Goal: Task Accomplishment & Management: Manage account settings

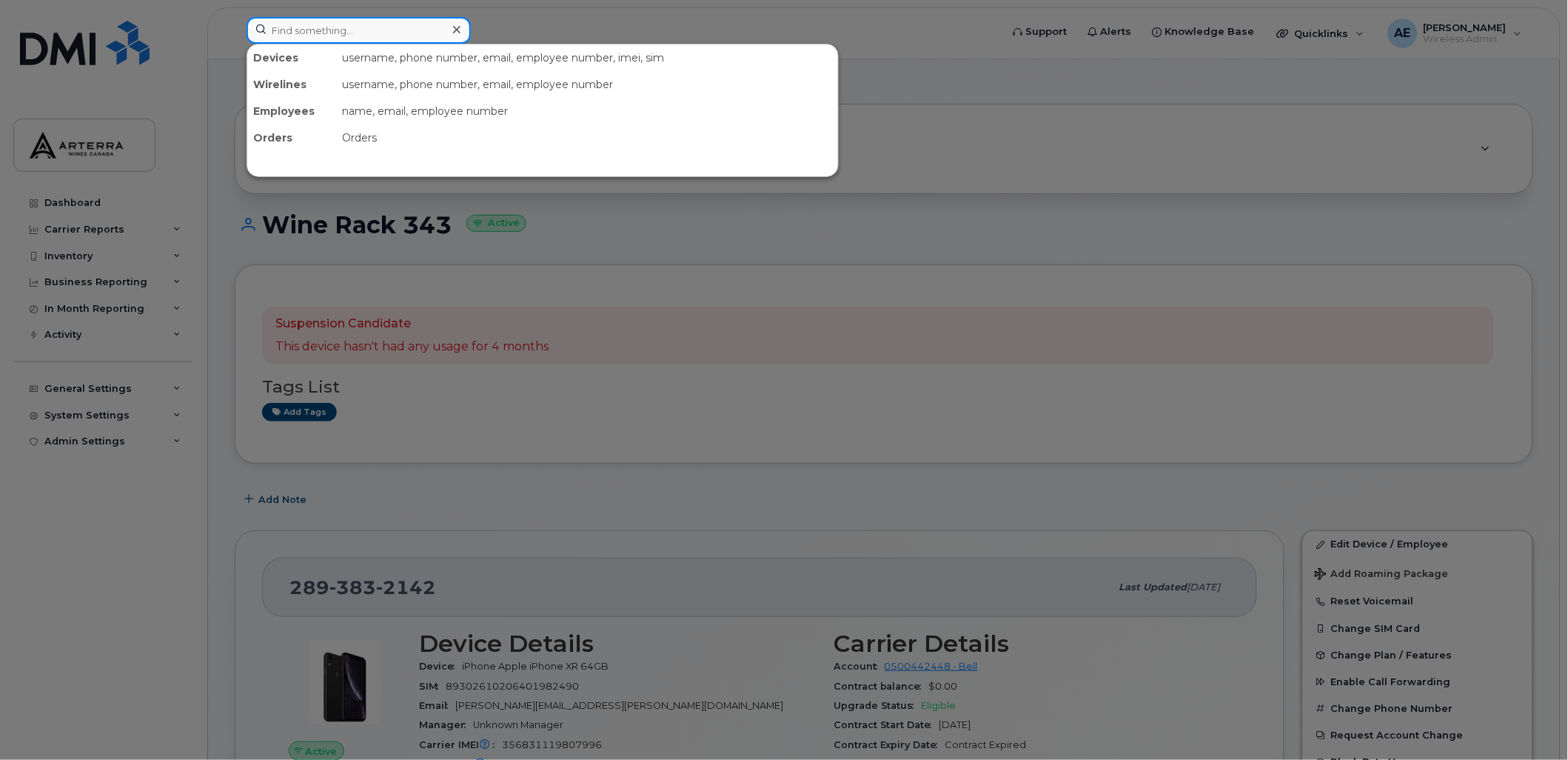
click at [425, 31] on input at bounding box center [359, 30] width 225 height 26
paste input "2267527924"
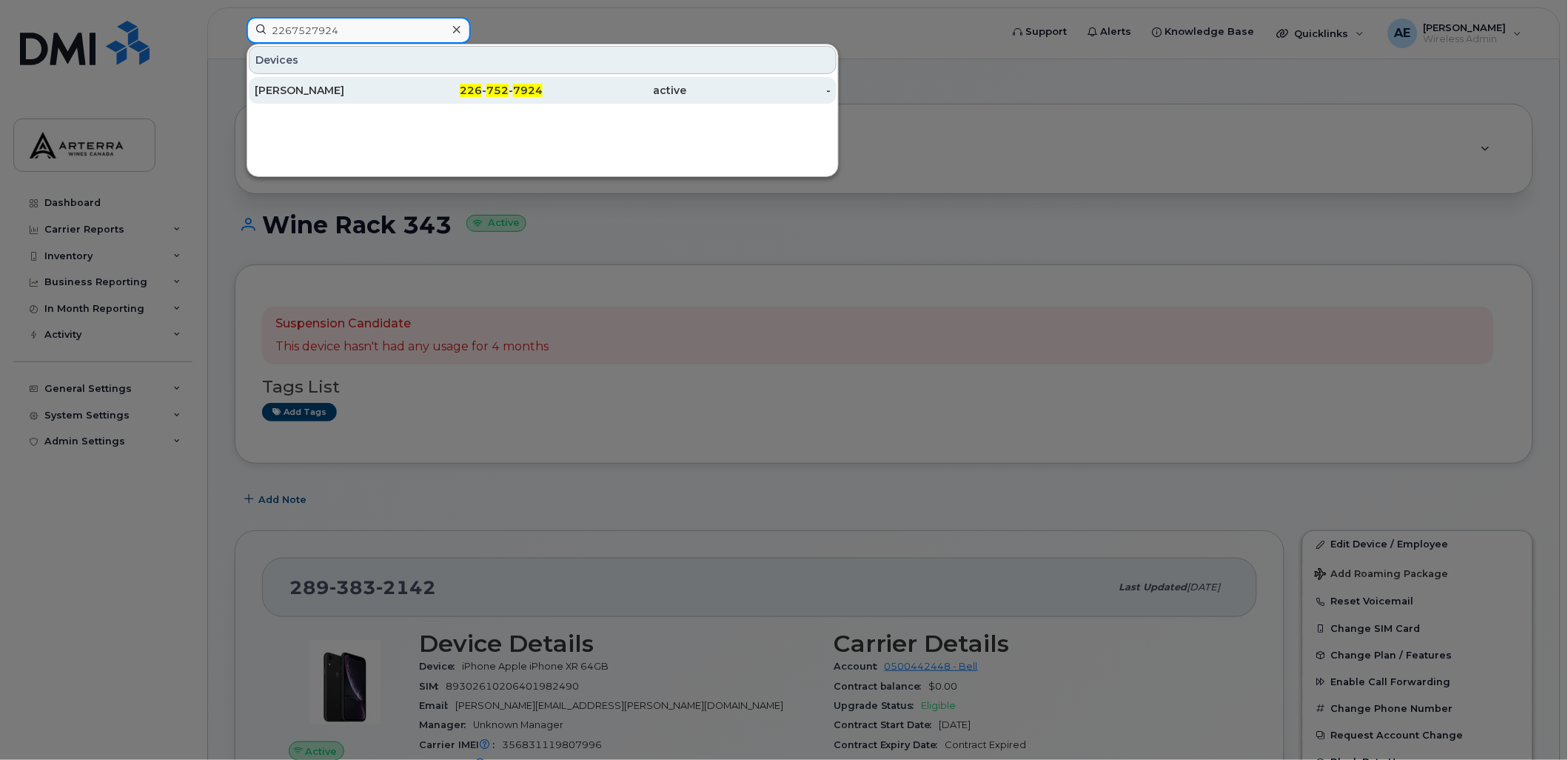
type input "2267527924"
click at [311, 87] on div "Eric Smith" at bounding box center [326, 90] width 144 height 15
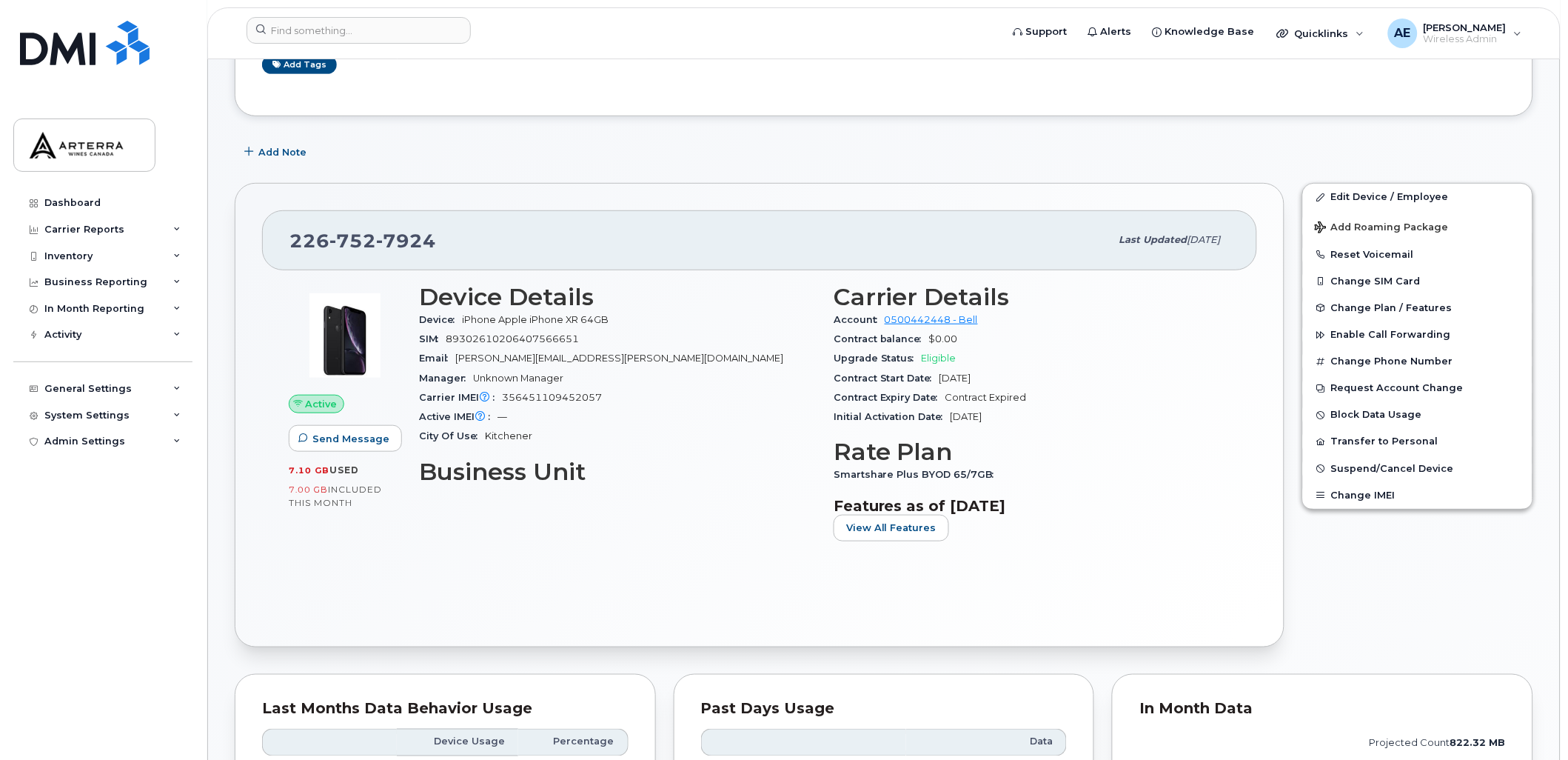
scroll to position [82, 0]
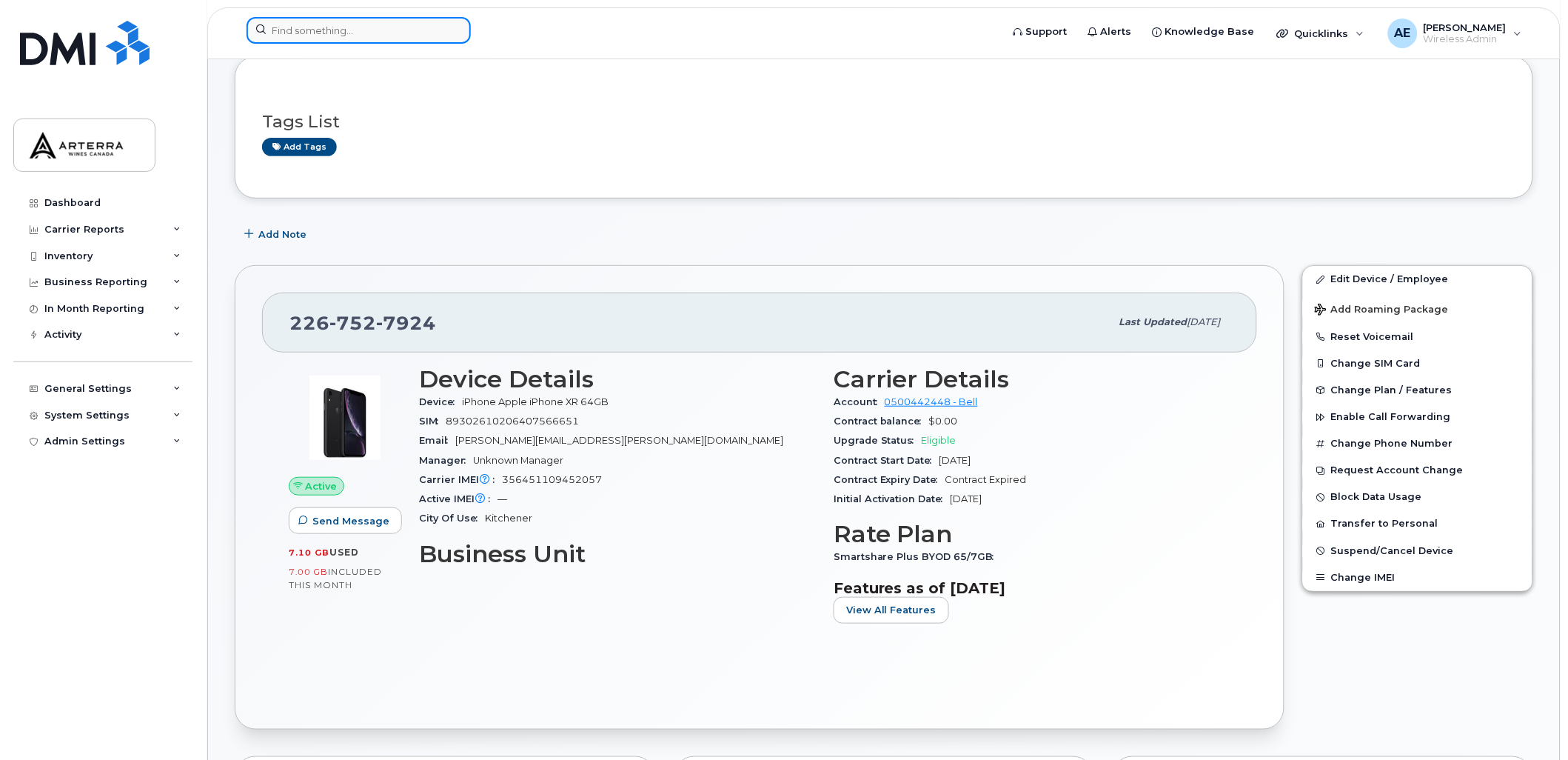
click at [327, 31] on input at bounding box center [359, 30] width 225 height 26
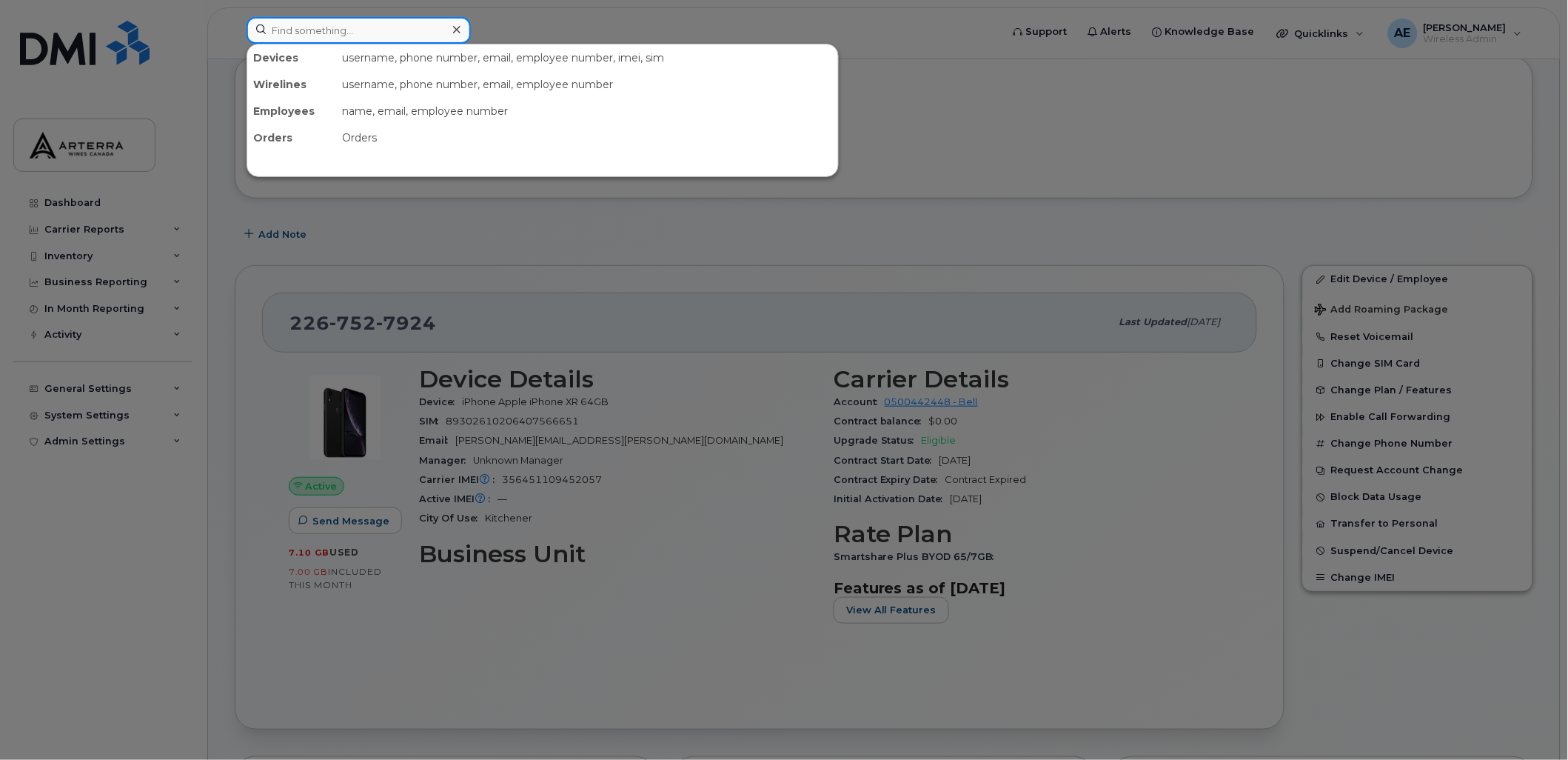
paste input "5195775613"
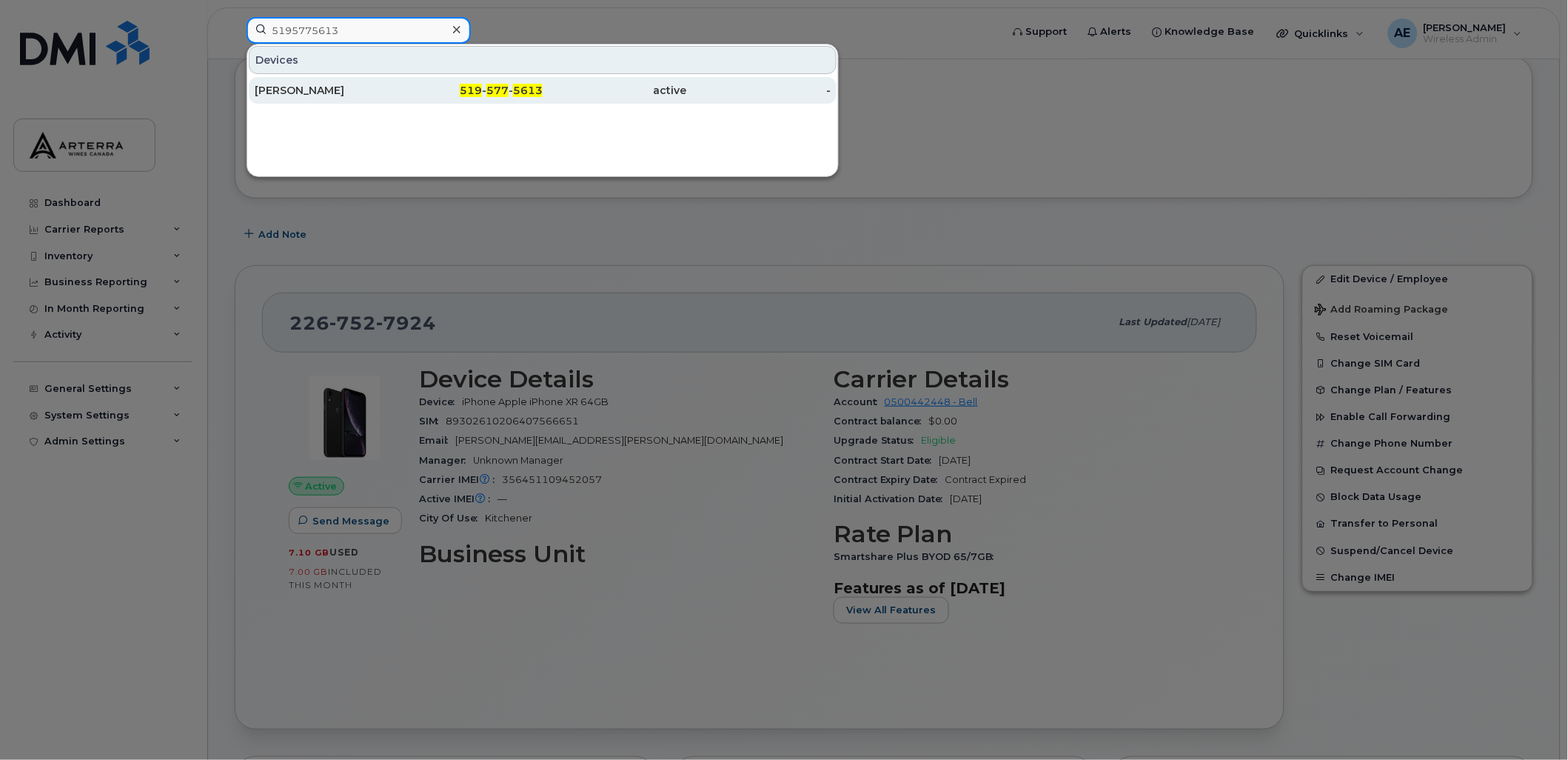
type input "5195775613"
click at [334, 87] on div "Kevin Berberich" at bounding box center [326, 90] width 144 height 15
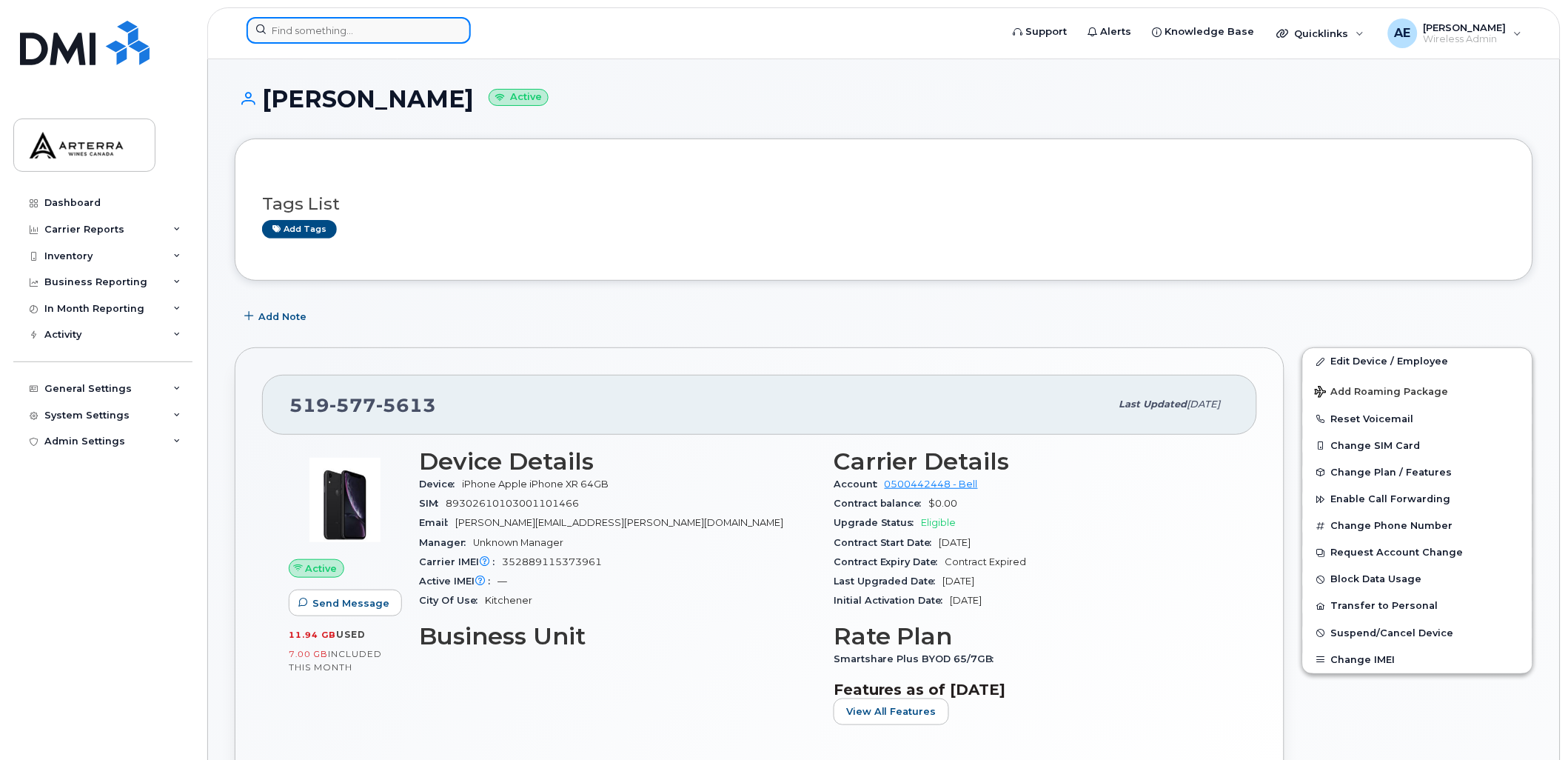
click at [388, 31] on input at bounding box center [359, 30] width 225 height 26
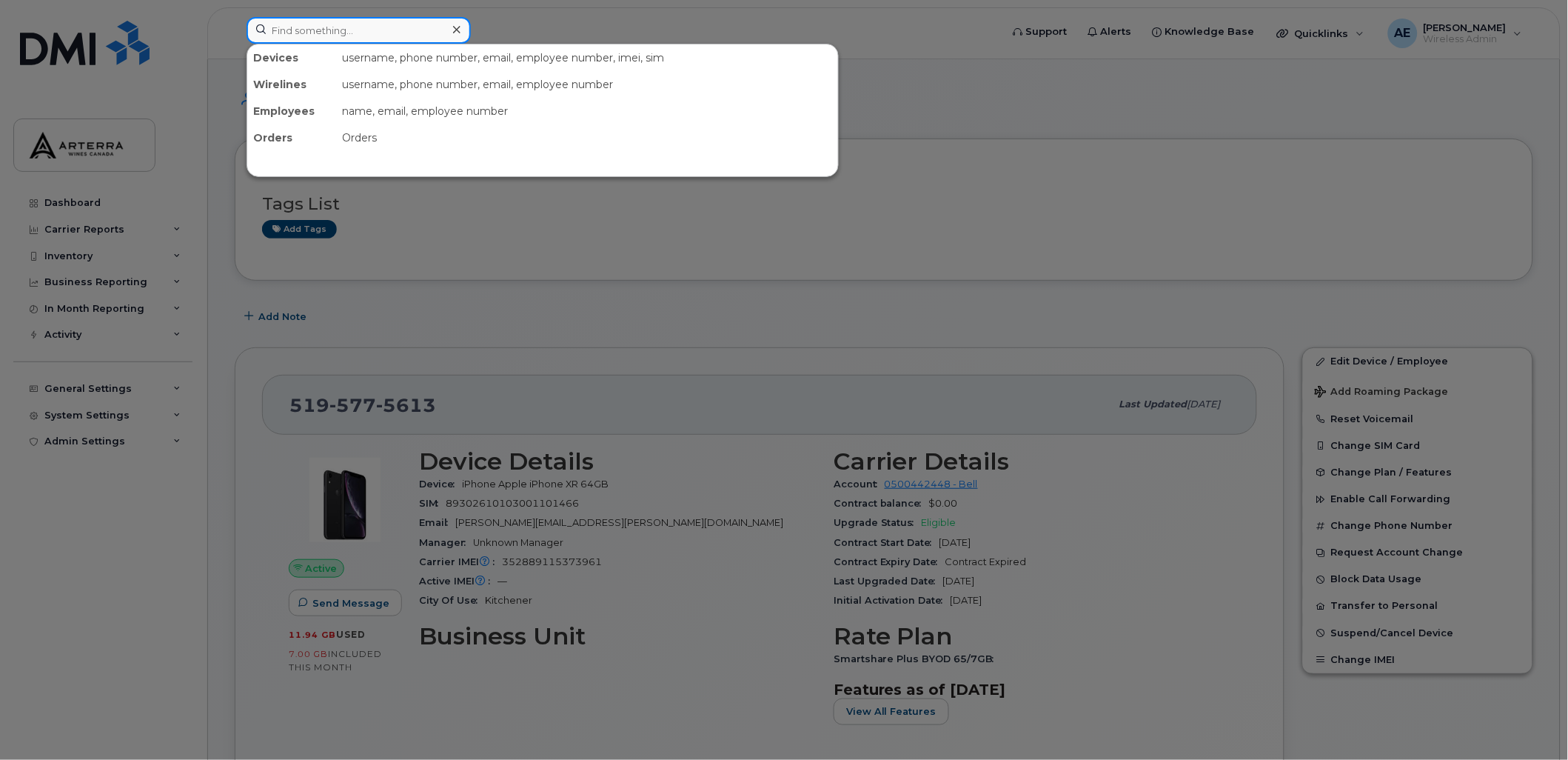
paste input "9053511486"
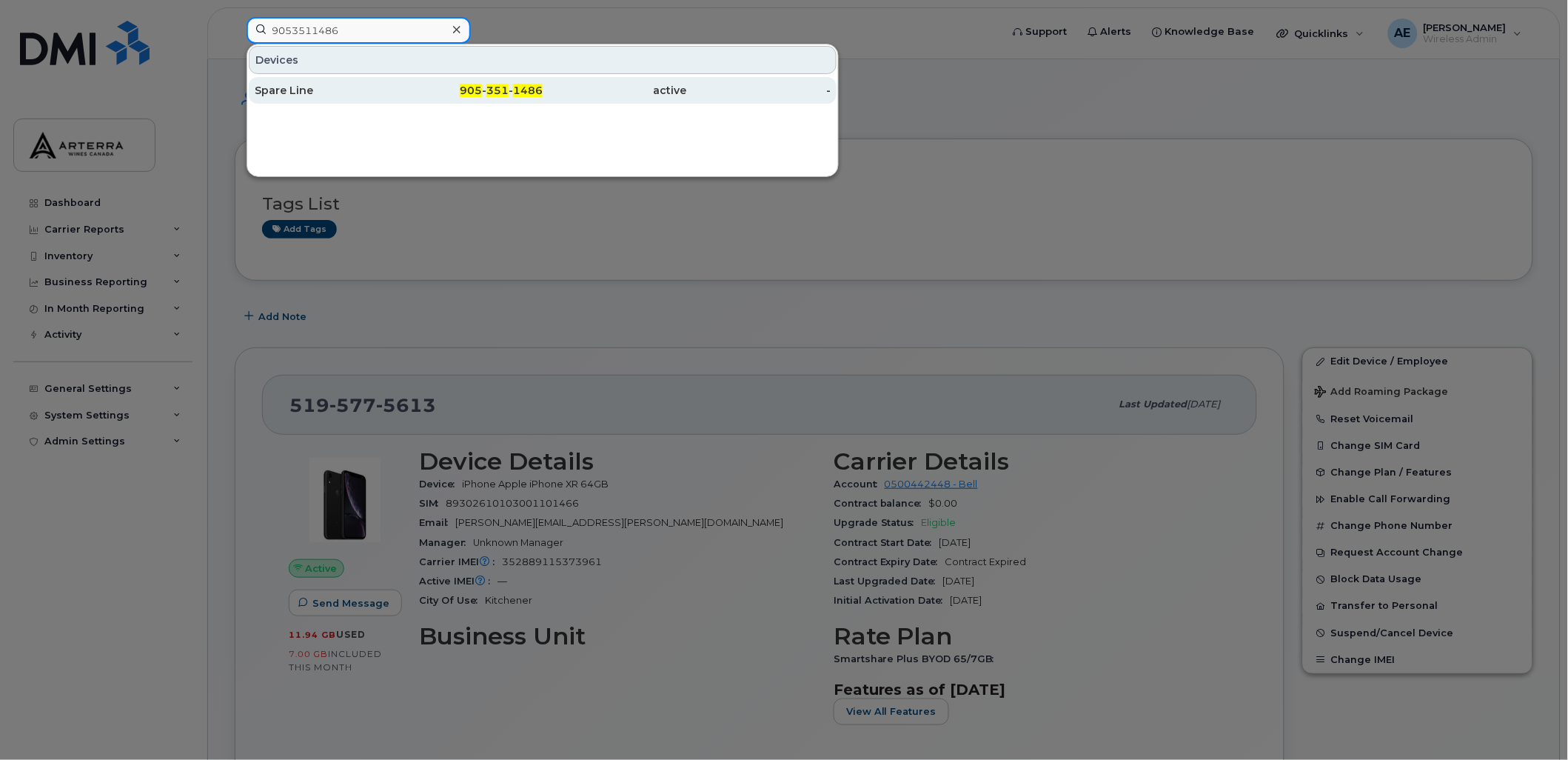
type input "9053511486"
click at [304, 86] on div "Spare Line" at bounding box center [326, 90] width 144 height 15
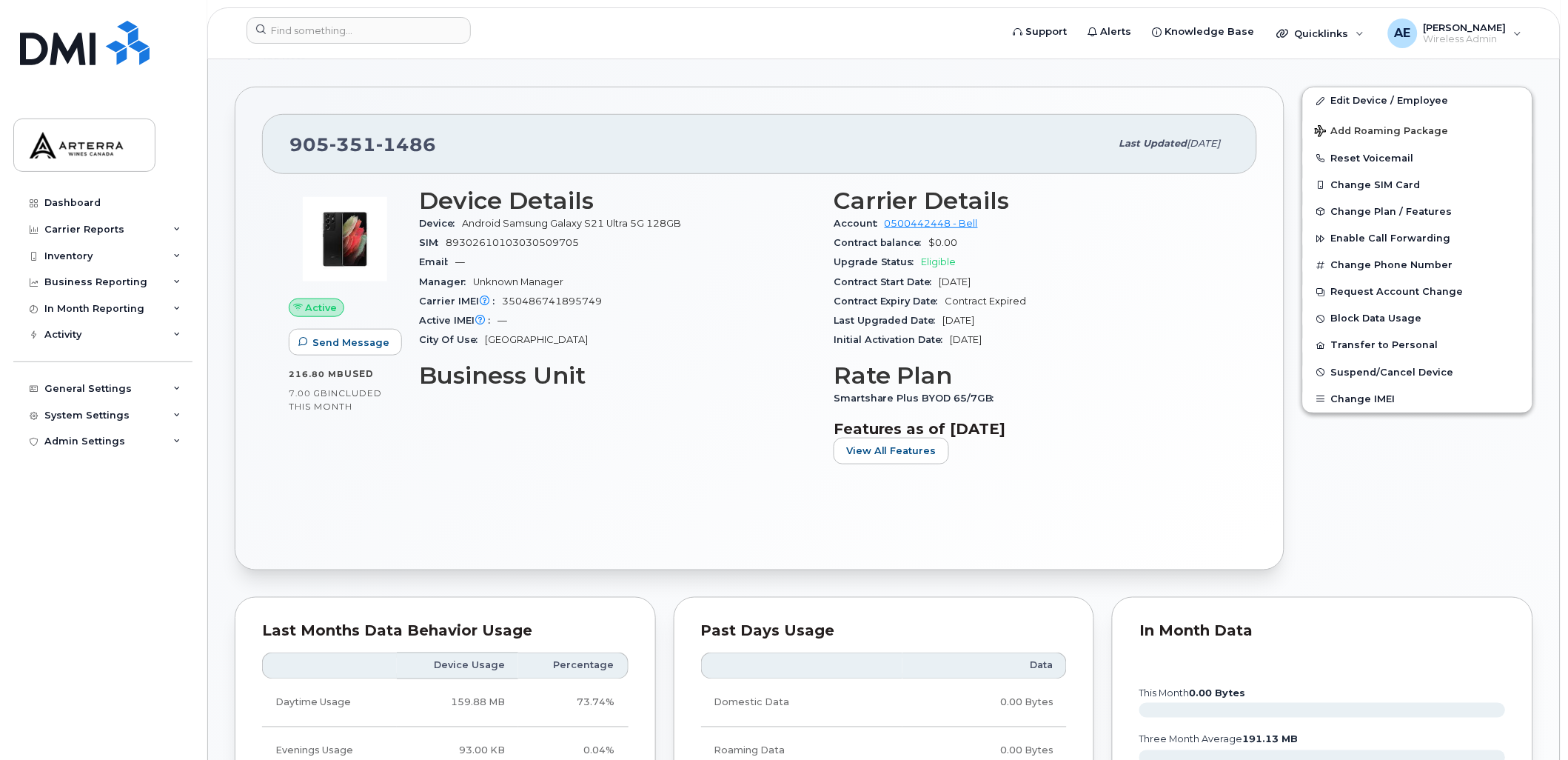
scroll to position [82, 0]
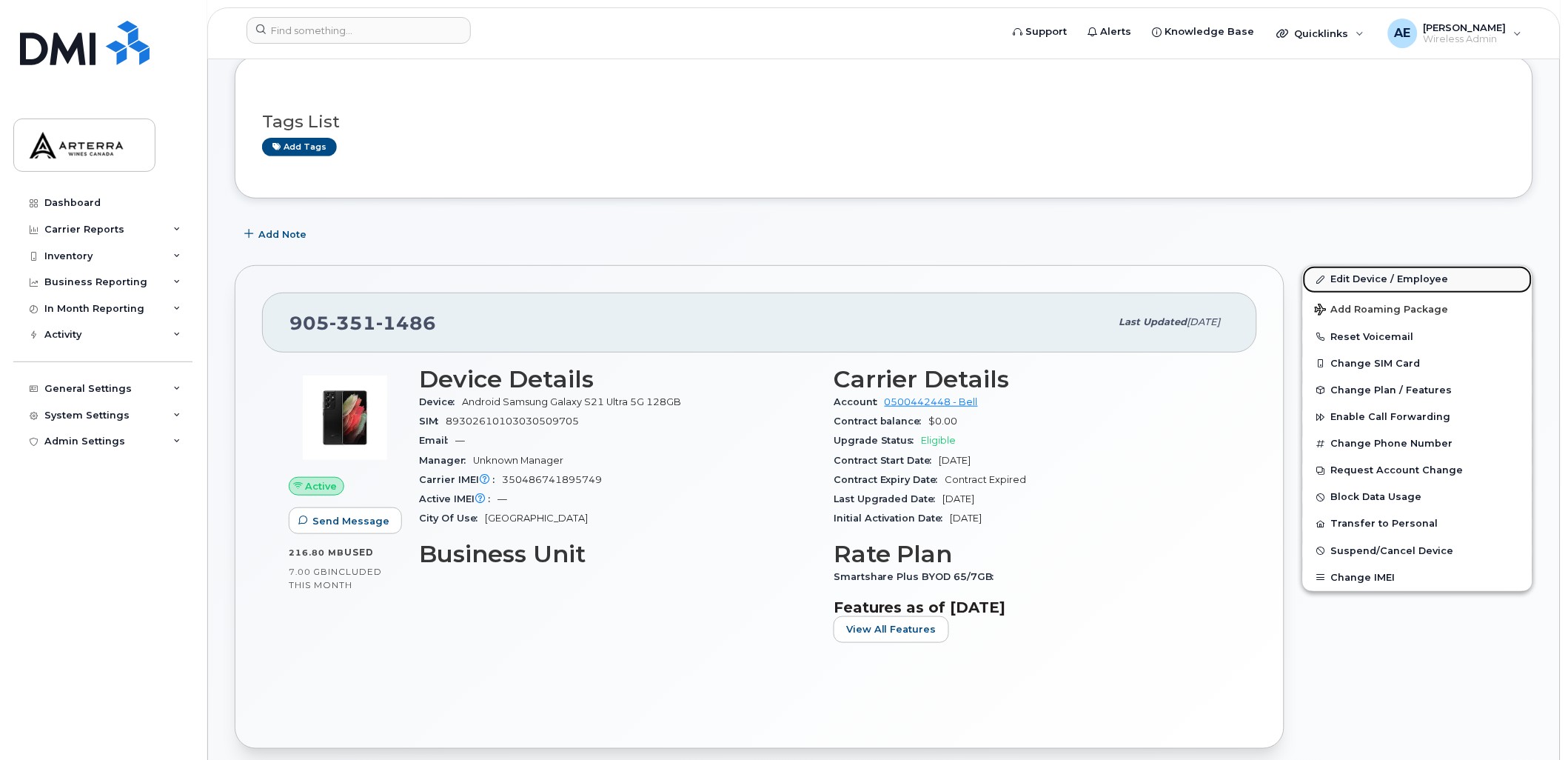
click at [1404, 280] on link "Edit Device / Employee" at bounding box center [1418, 279] width 229 height 26
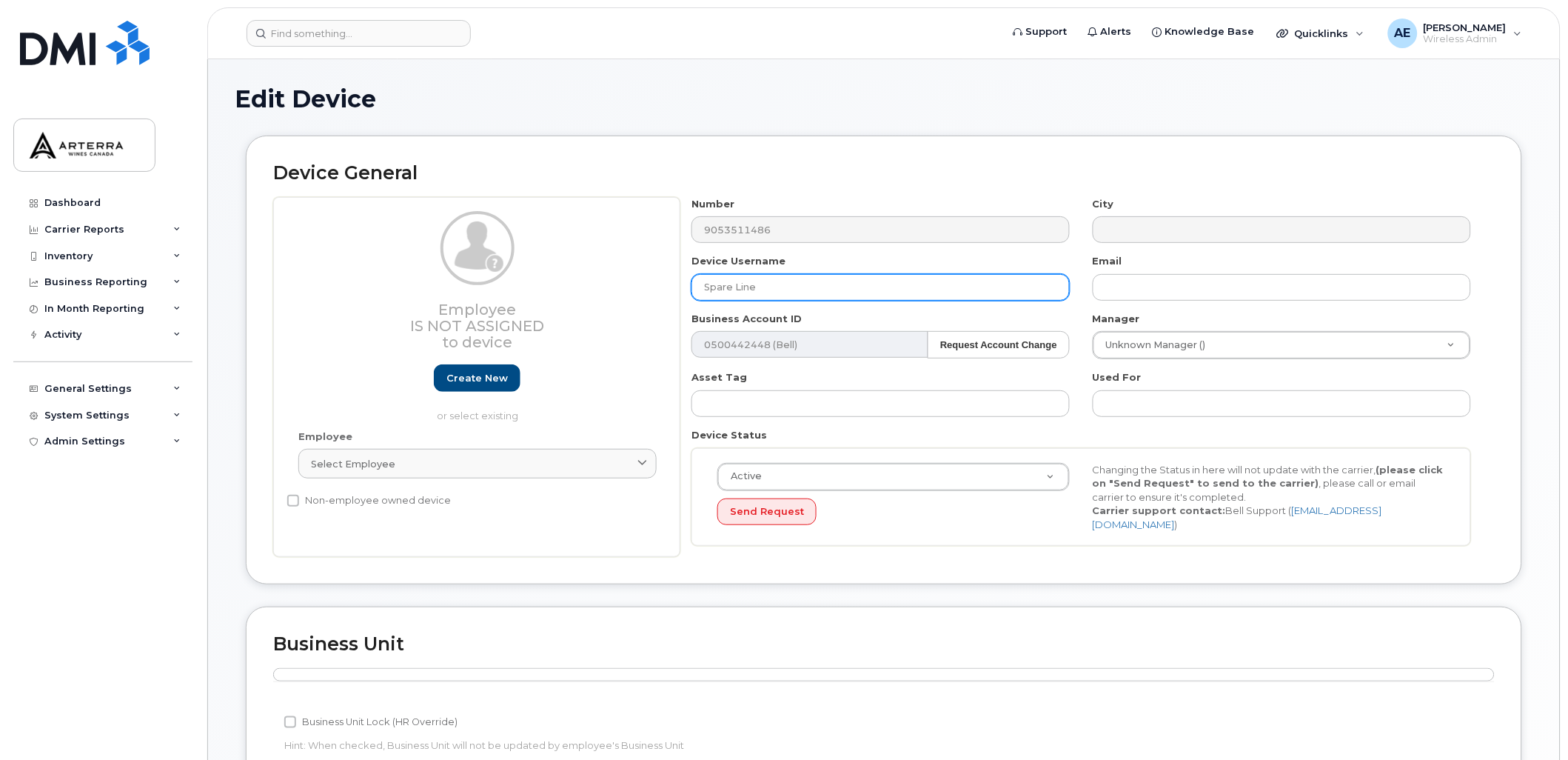
click at [867, 289] on input "Spare Line" at bounding box center [881, 287] width 379 height 26
type input "Wine Rack 010"
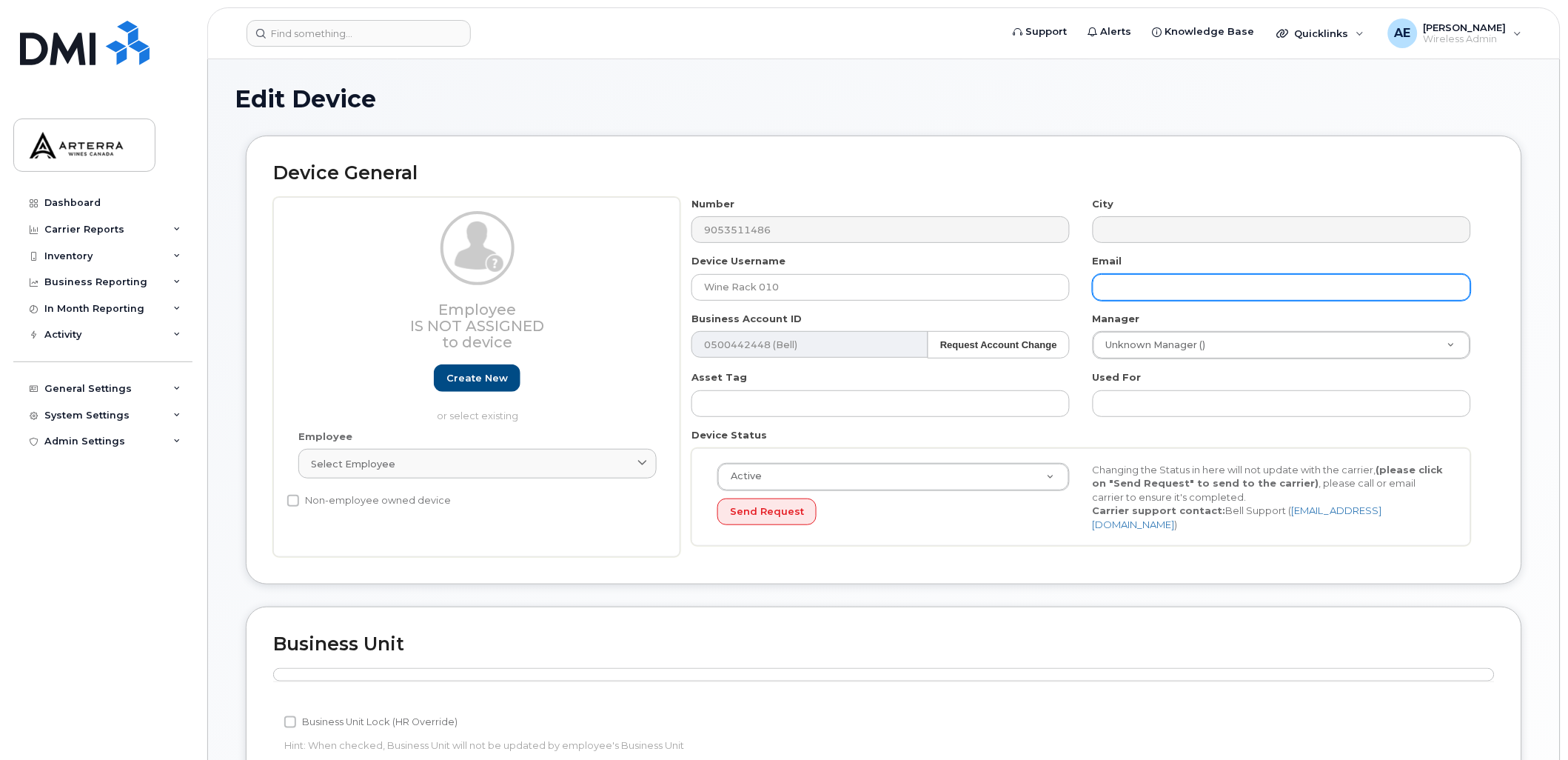
click at [1208, 285] on input "text" at bounding box center [1282, 287] width 379 height 26
type input "[PERSON_NAME][EMAIL_ADDRESS][PERSON_NAME][DOMAIN_NAME]"
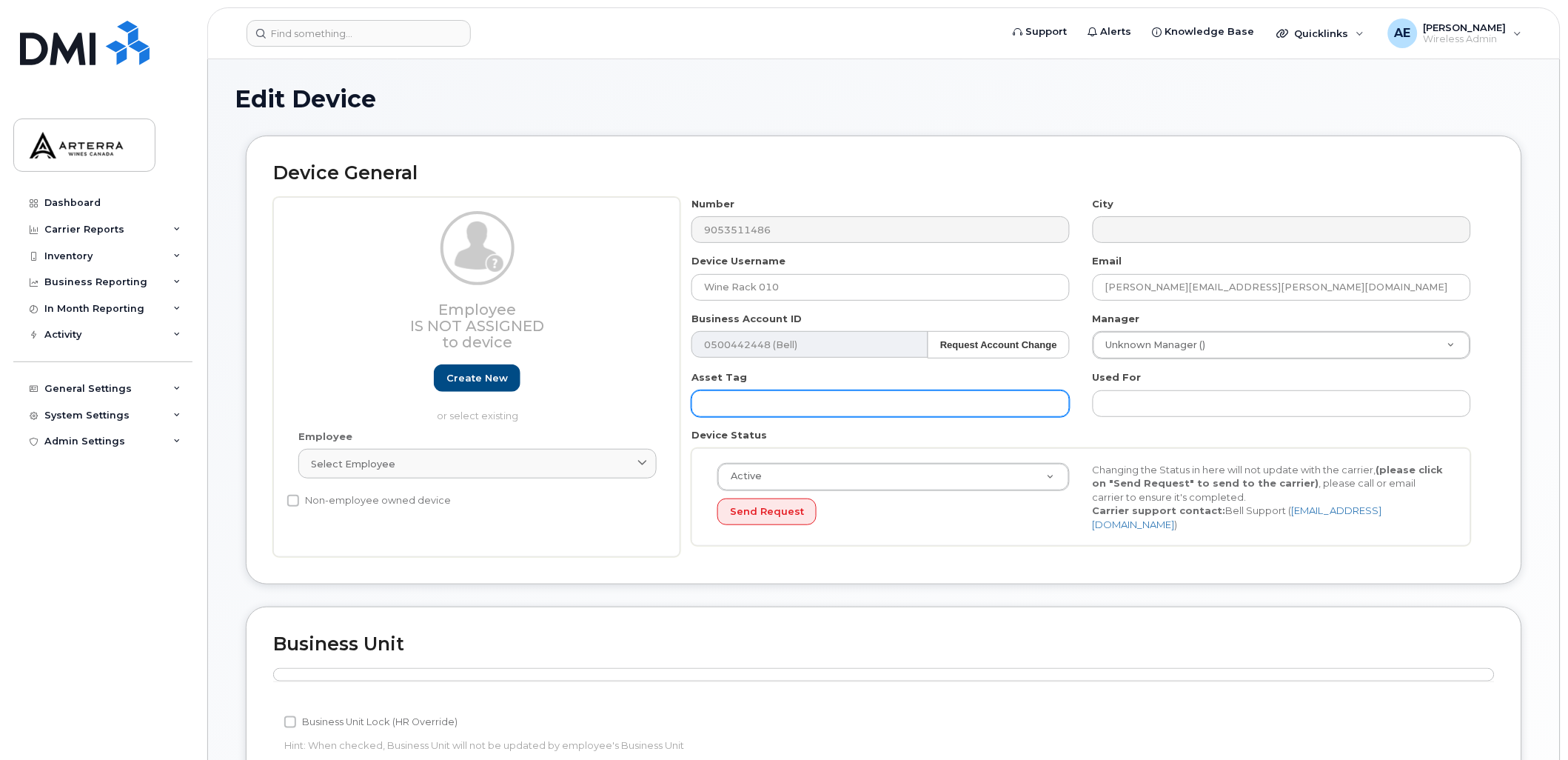
click at [822, 402] on input "text" at bounding box center [881, 403] width 379 height 26
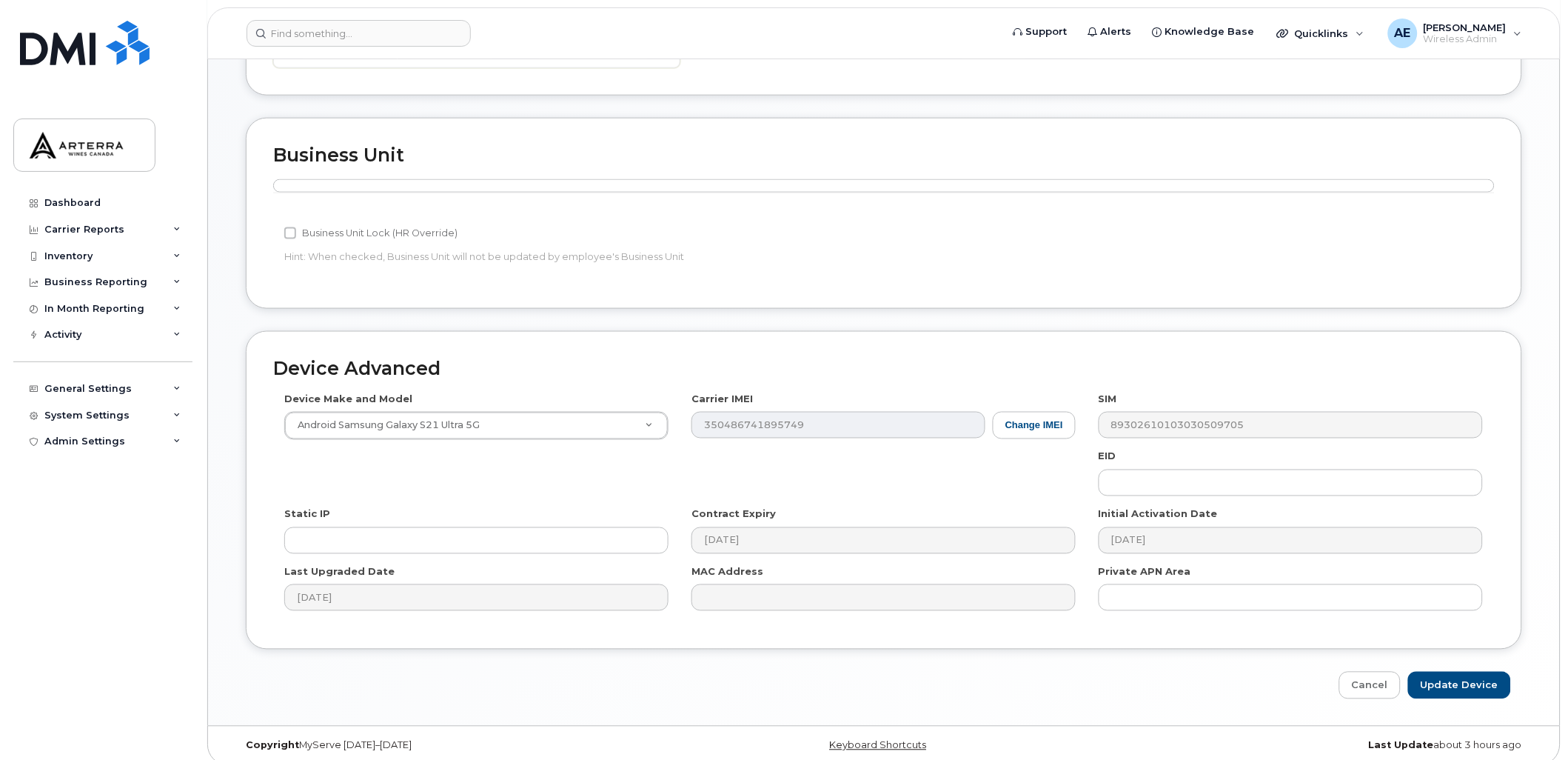
scroll to position [493, 0]
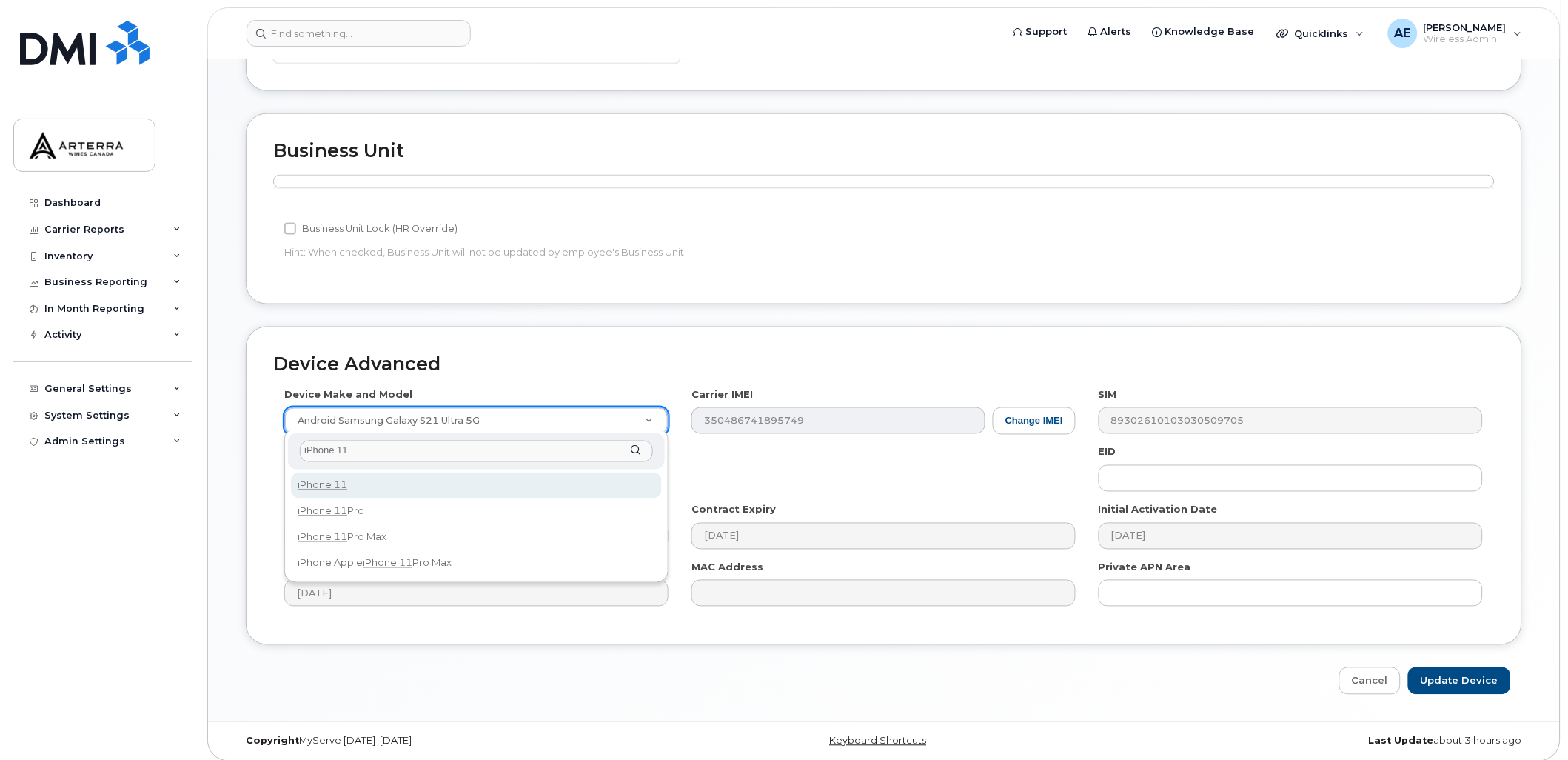
type input "iPhone 11"
select select "1698"
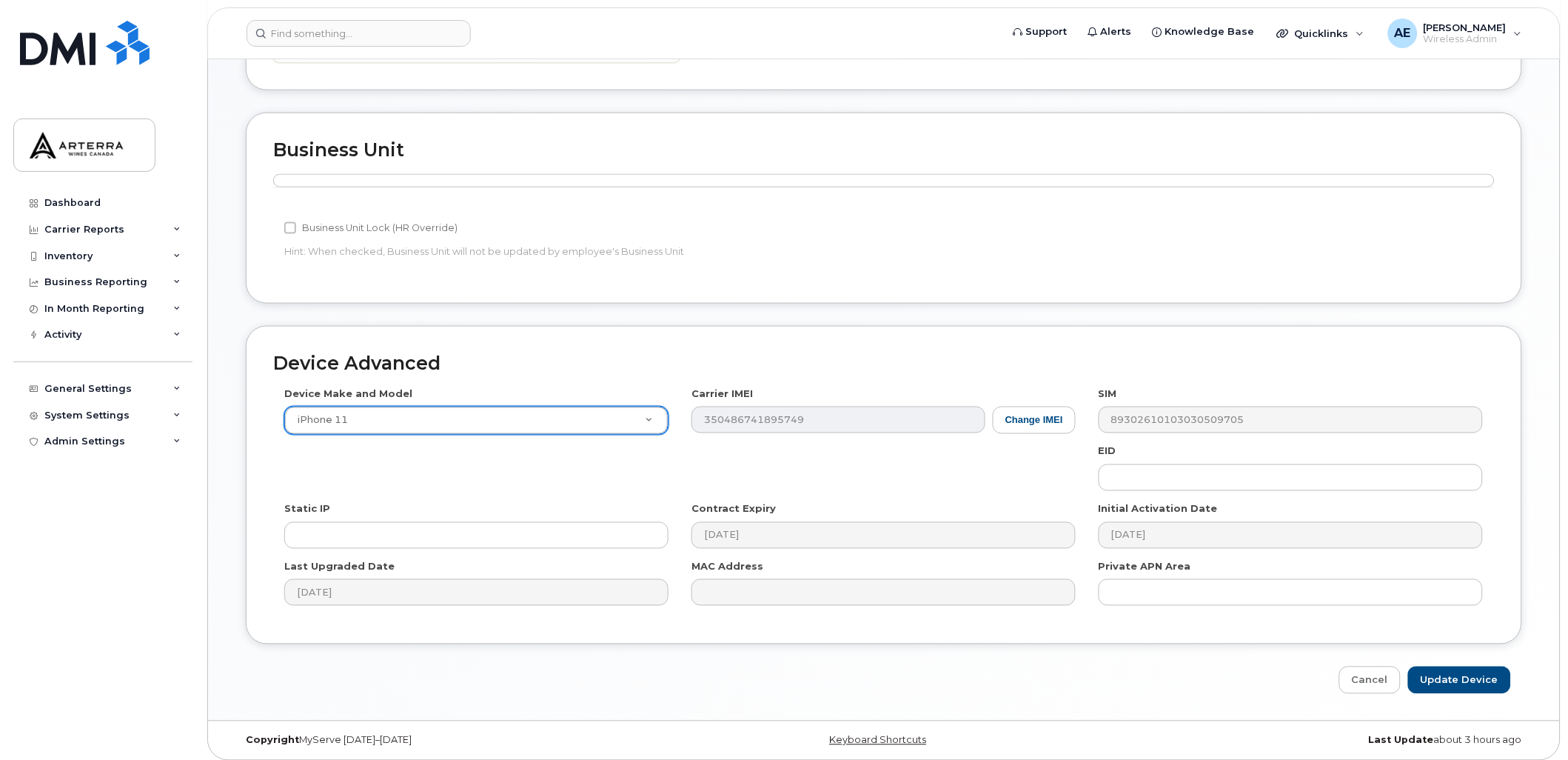
scroll to position [497, 0]
click at [1486, 672] on input "Update Device" at bounding box center [1460, 677] width 103 height 27
type input "Saving..."
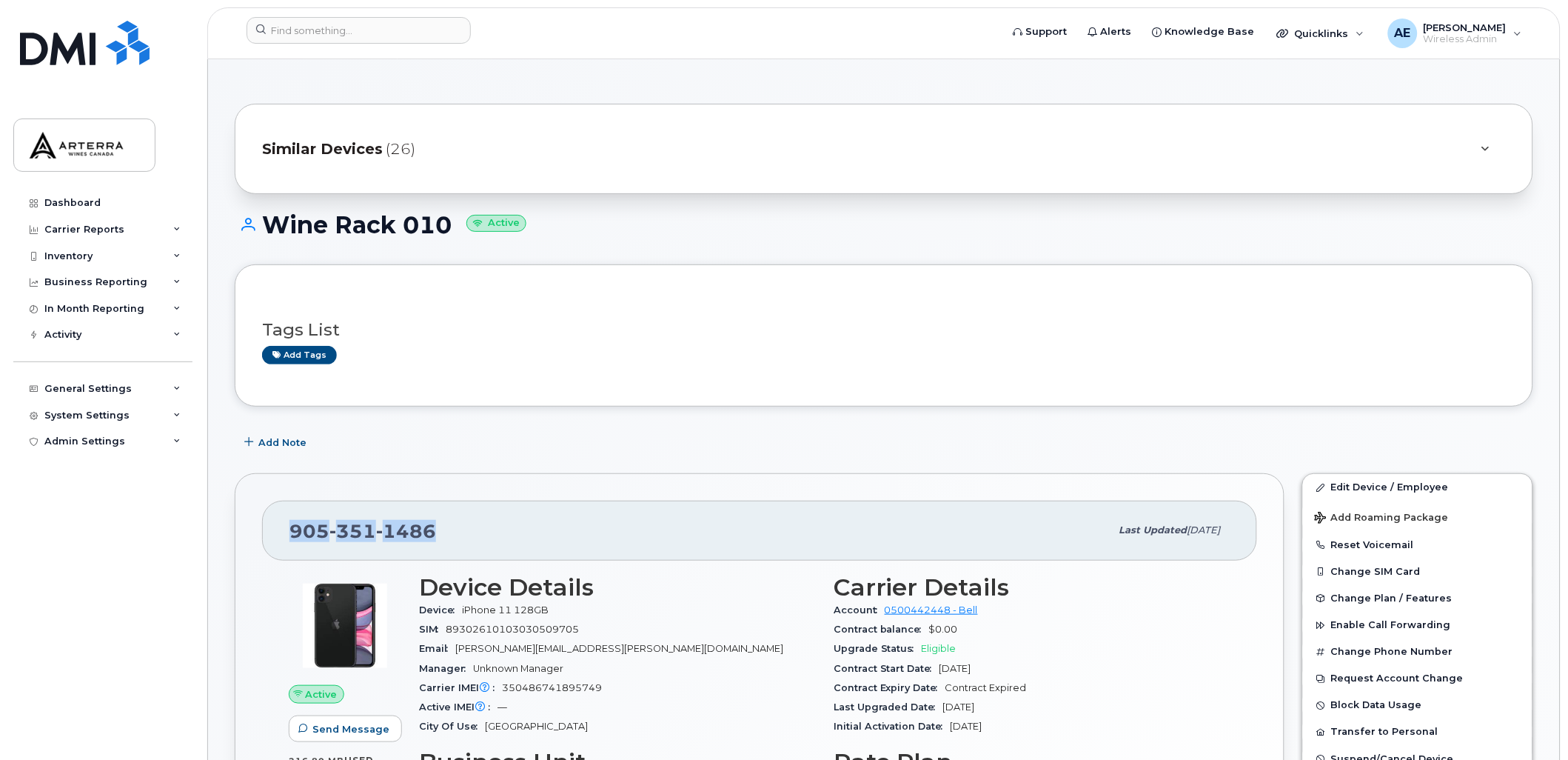
drag, startPoint x: 437, startPoint y: 528, endPoint x: 292, endPoint y: 531, distance: 145.0
click at [292, 531] on div "905 351 1486" at bounding box center [700, 530] width 821 height 31
copy span "905 351 1486"
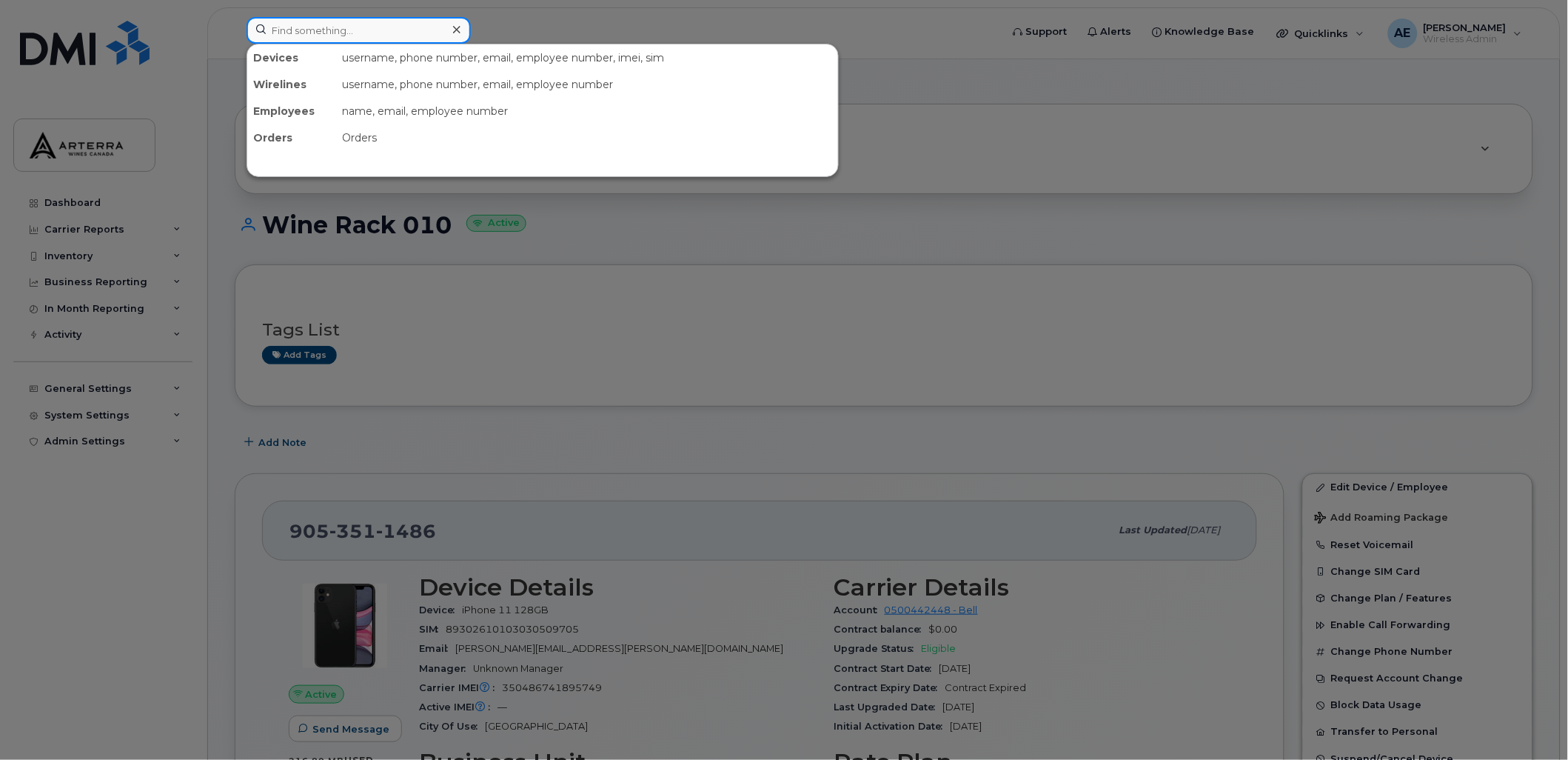
click at [359, 31] on input at bounding box center [359, 30] width 225 height 26
paste input "2895476327"
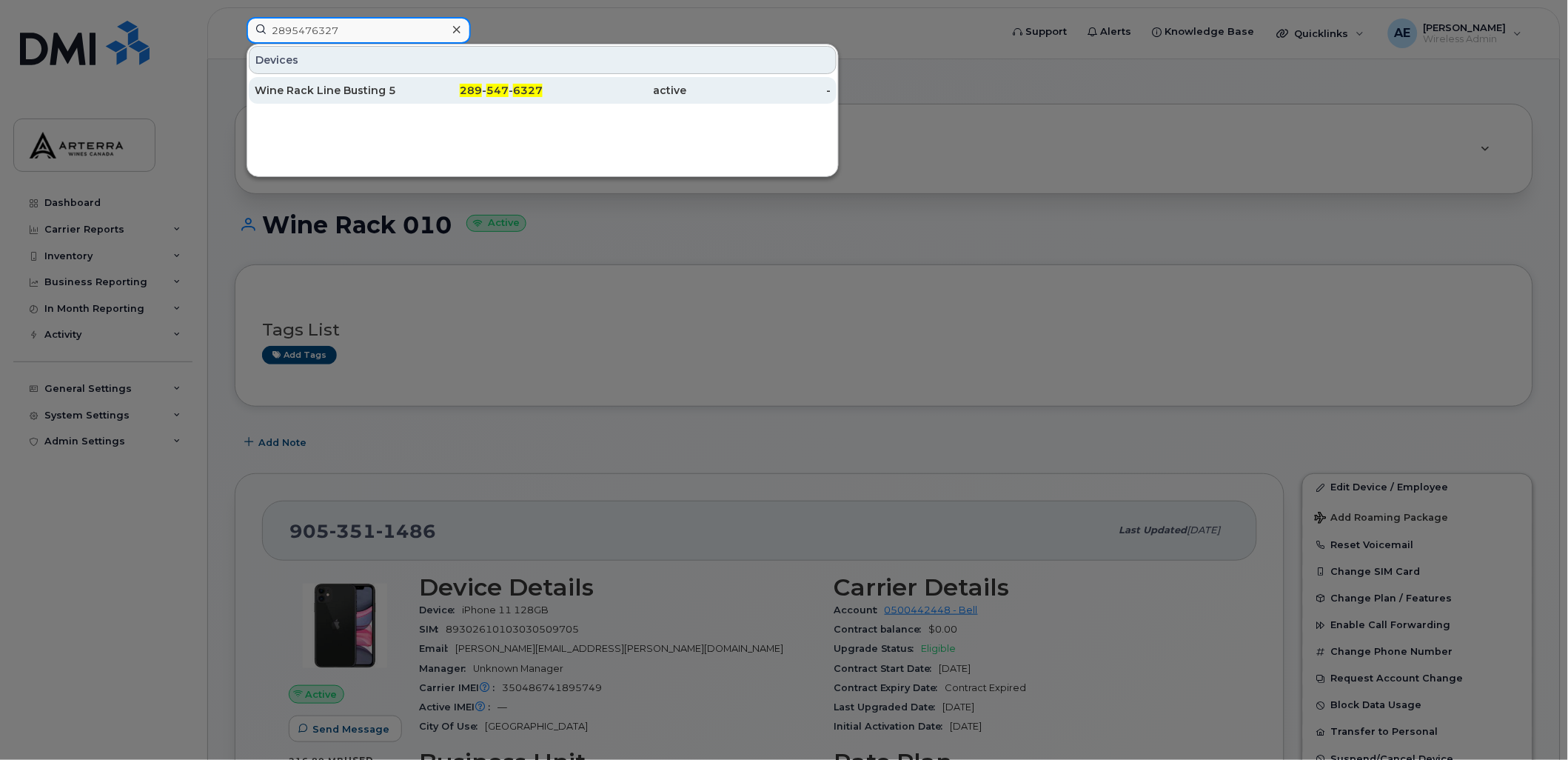
type input "2895476327"
drag, startPoint x: 336, startPoint y: 80, endPoint x: 328, endPoint y: 93, distance: 15.3
click at [399, 80] on div "Wine Rack Line Busting 5" at bounding box center [470, 90] width 144 height 26
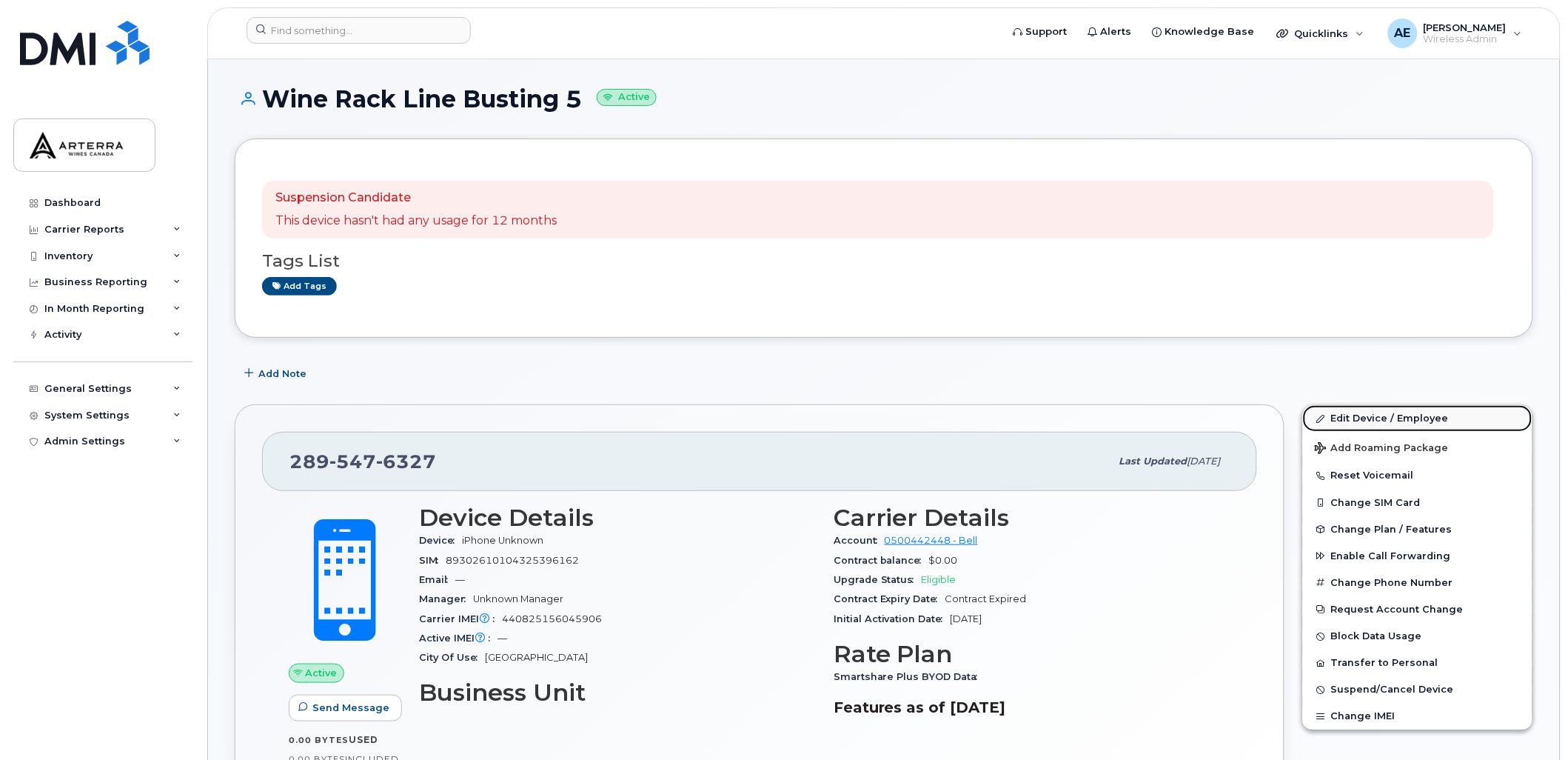
click at [1370, 415] on link "Edit Device / Employee" at bounding box center [1418, 418] width 229 height 26
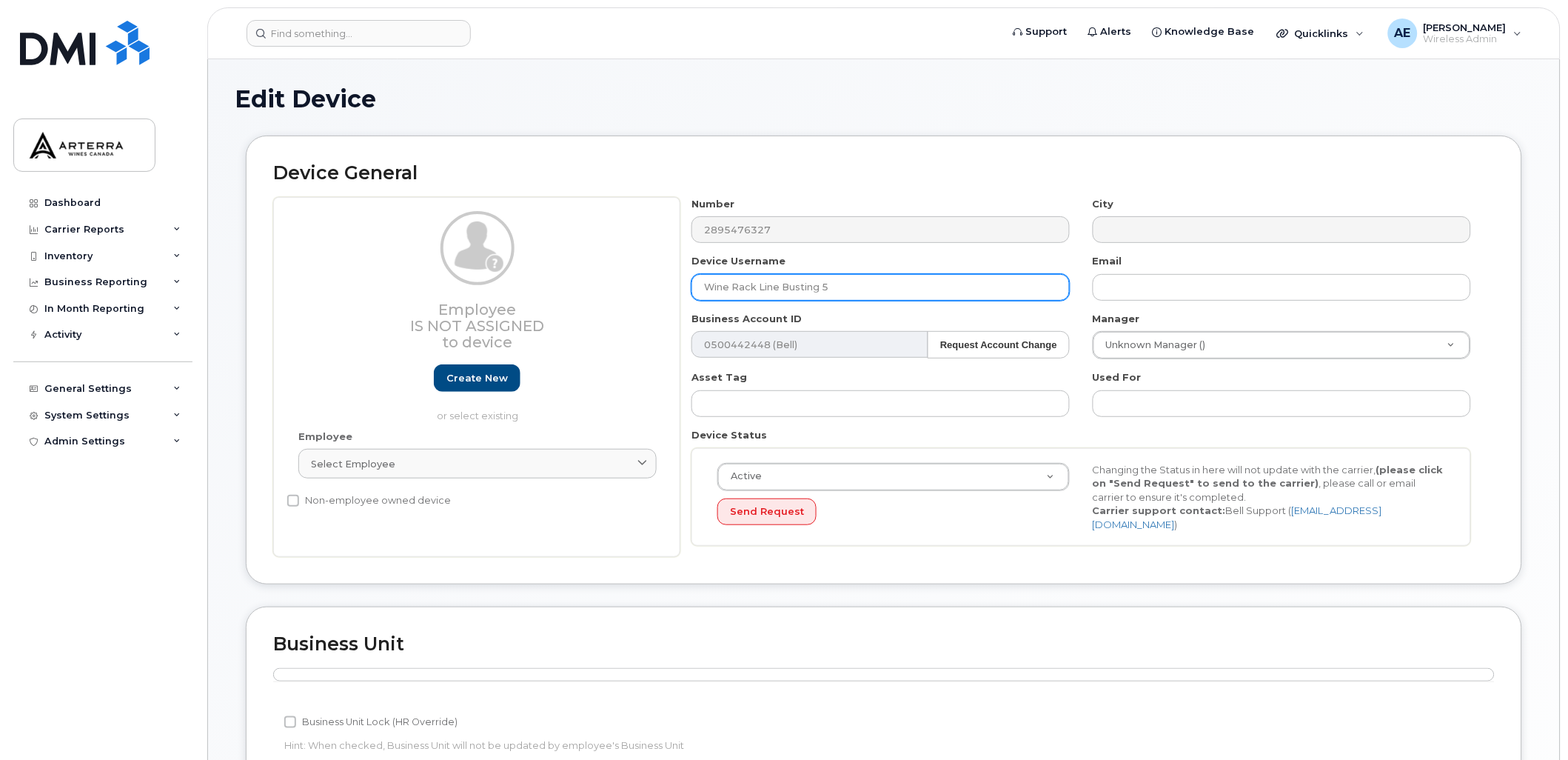
drag, startPoint x: 769, startPoint y: 288, endPoint x: 678, endPoint y: 293, distance: 91.1
click at [678, 293] on div "Employee Is not assigned to device Create new or select existing Employee Selec…" at bounding box center [883, 377] width 1222 height 360
type input "Wine Rack 010"
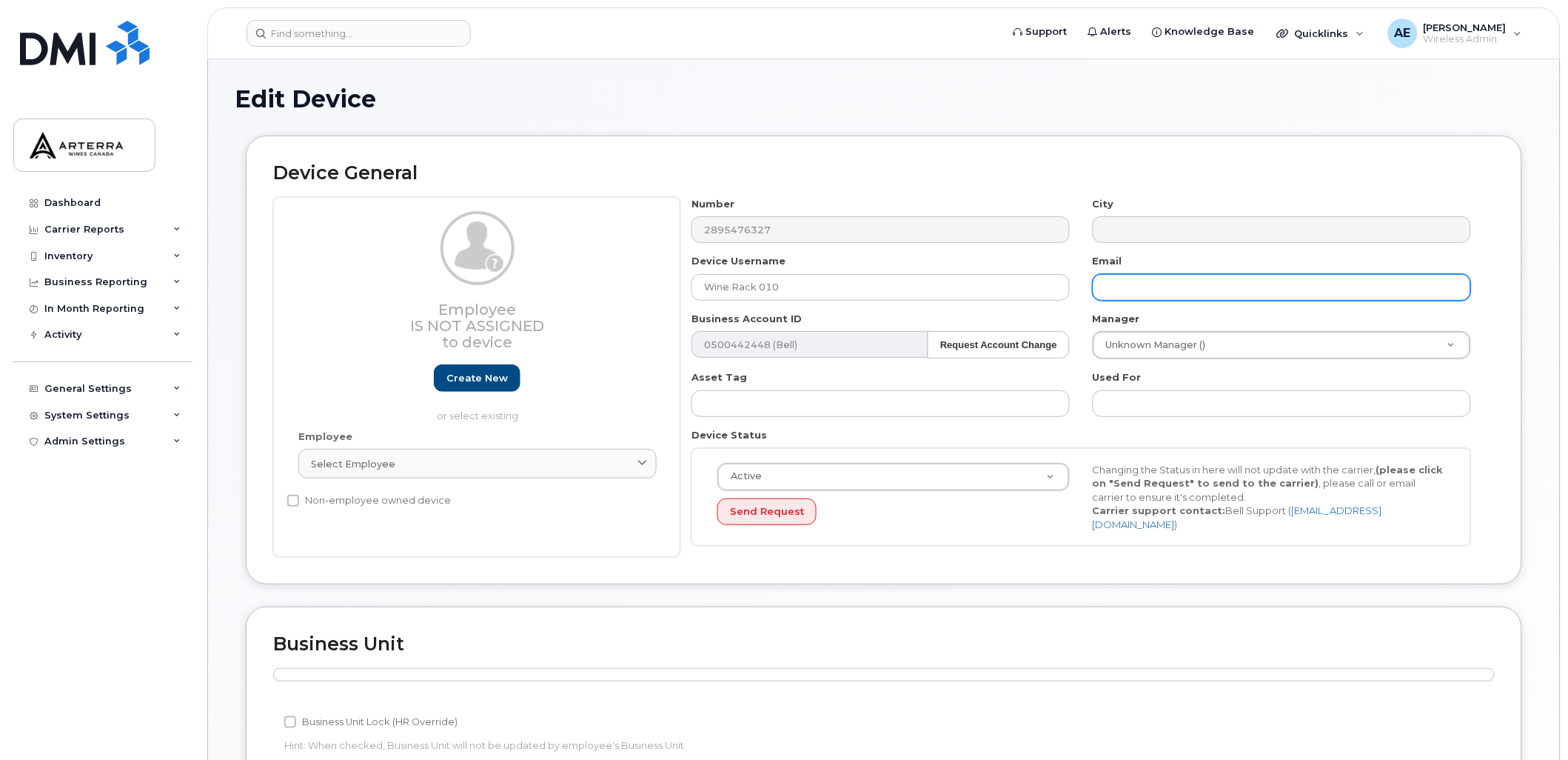
click at [1163, 280] on input "text" at bounding box center [1282, 287] width 379 height 26
type input "[PERSON_NAME][EMAIL_ADDRESS][PERSON_NAME][DOMAIN_NAME]"
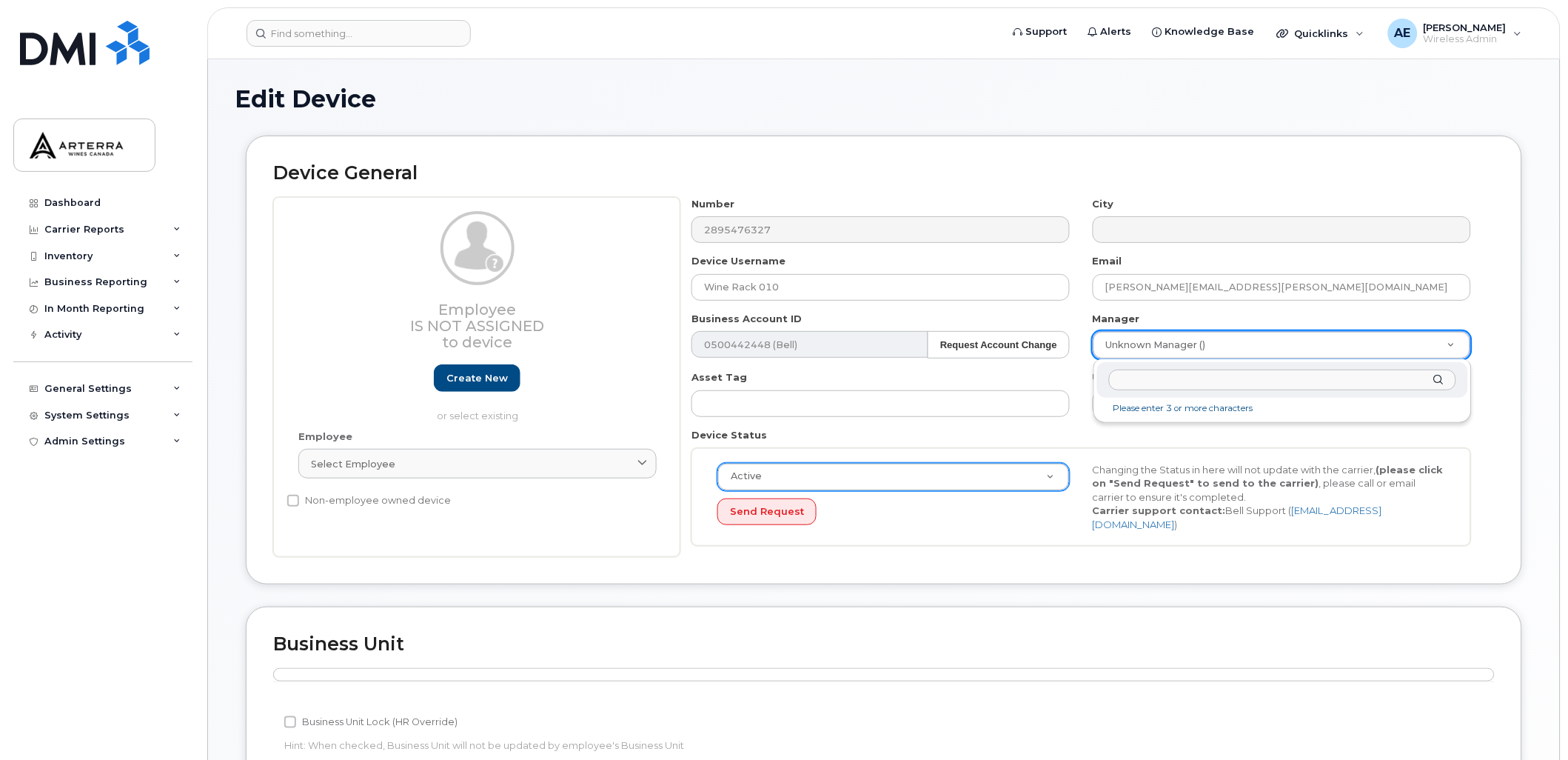
click at [1174, 369] on input "text" at bounding box center [1282, 380] width 347 height 22
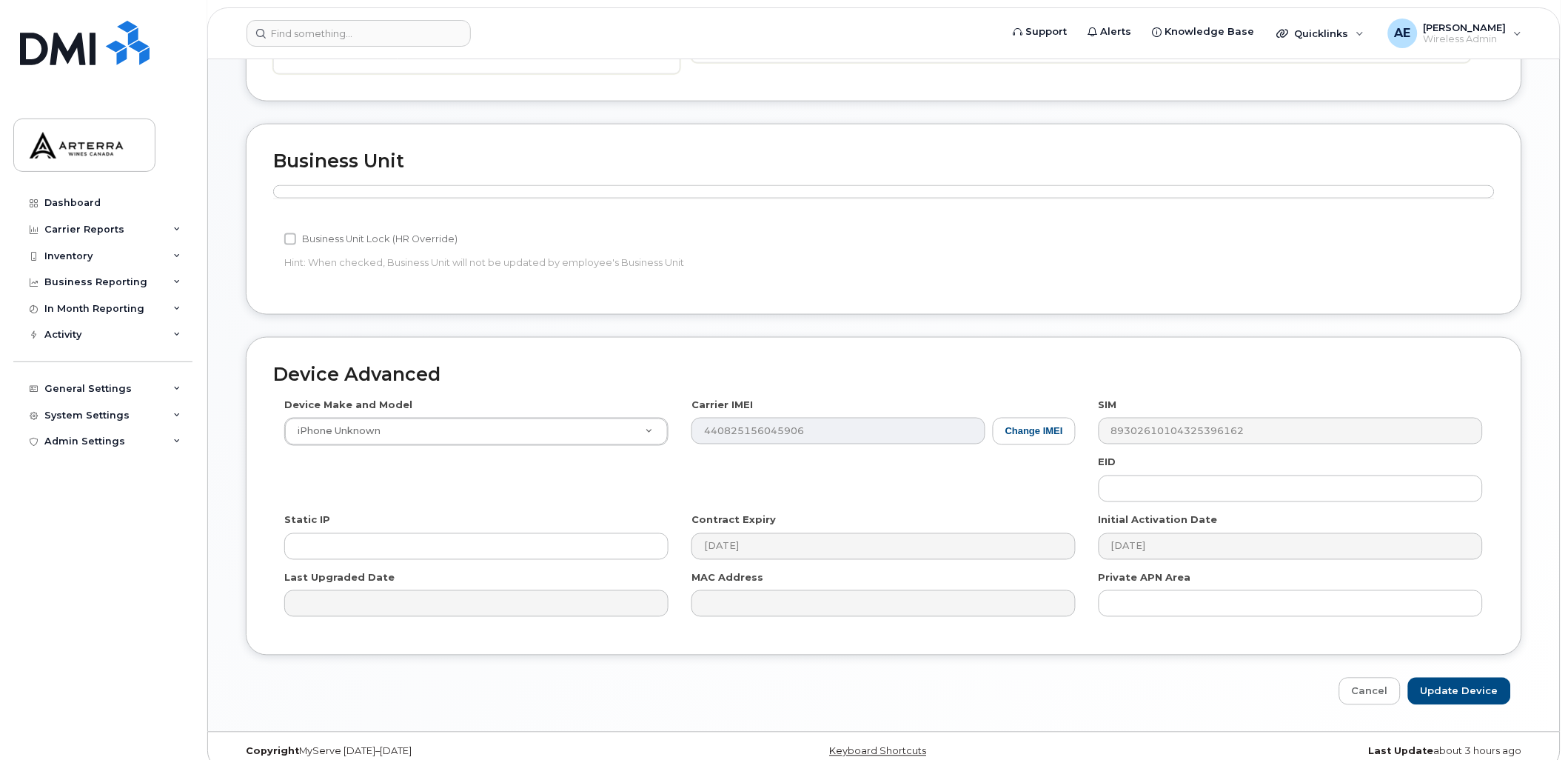
scroll to position [497, 0]
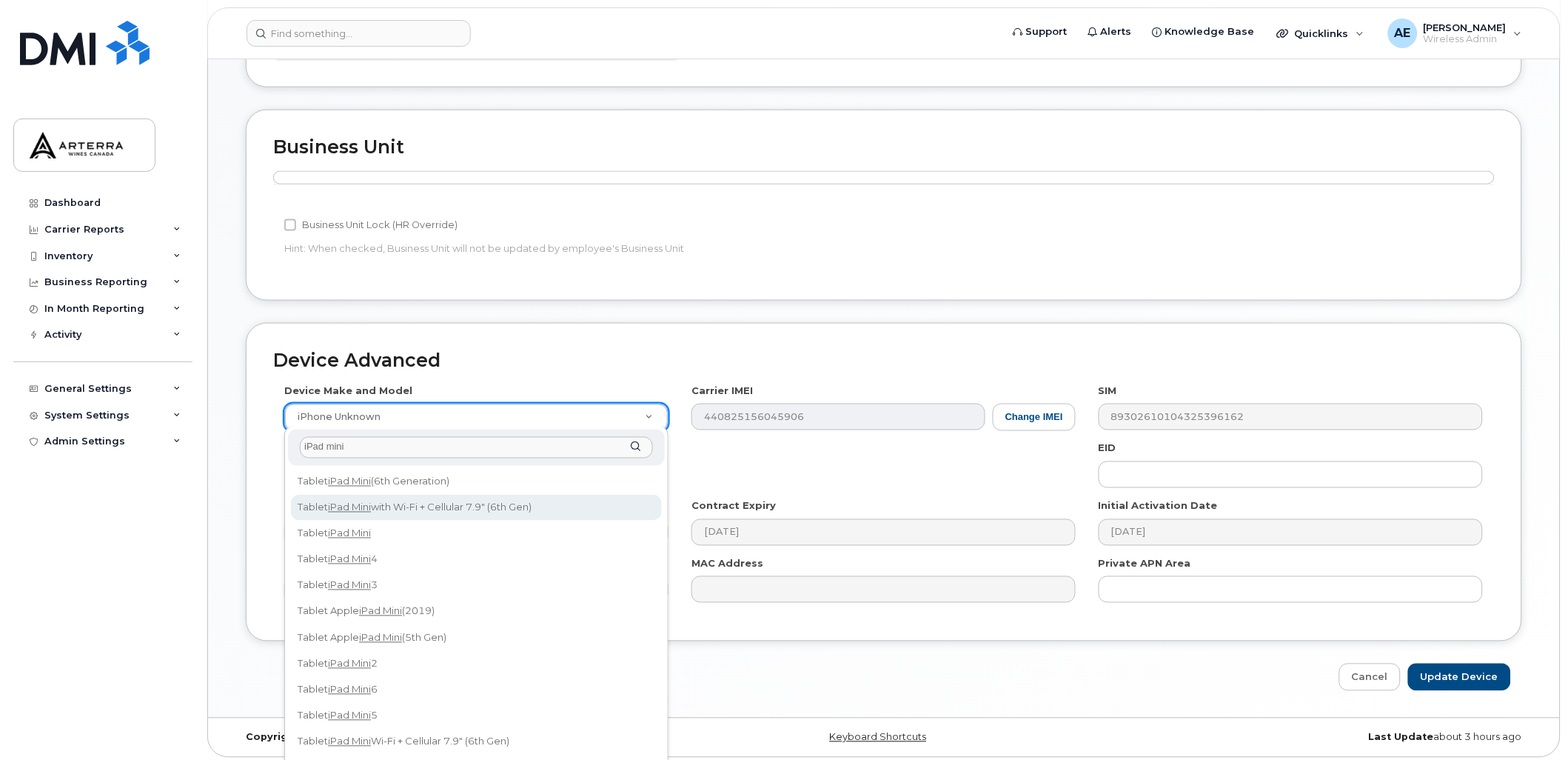
type input "iPad mini"
drag, startPoint x: 499, startPoint y: 500, endPoint x: 498, endPoint y: 512, distance: 12.0
select select "3047"
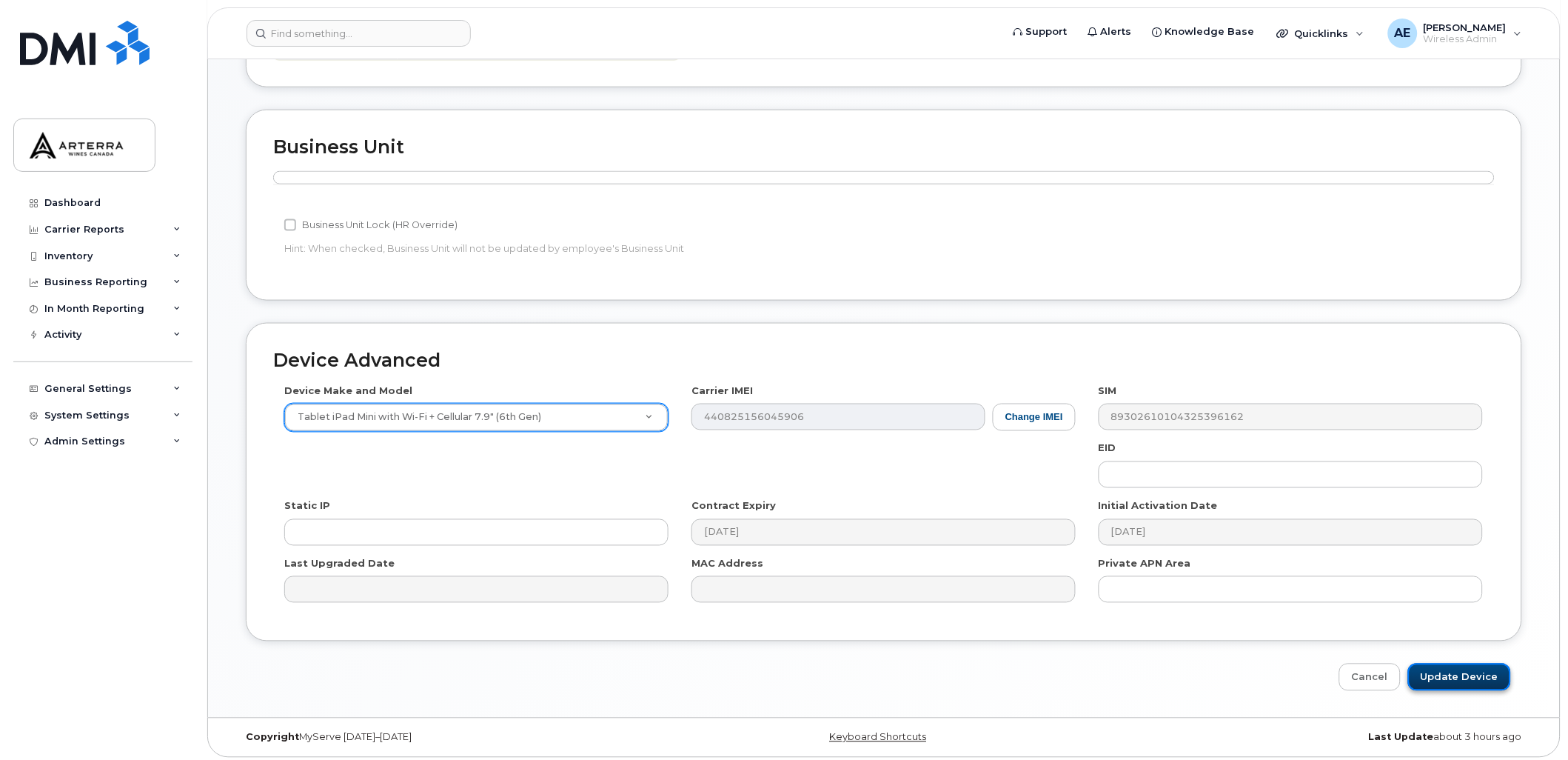
click at [1472, 671] on input "Update Device" at bounding box center [1460, 677] width 103 height 27
type input "Saving..."
